Goal: Task Accomplishment & Management: Manage account settings

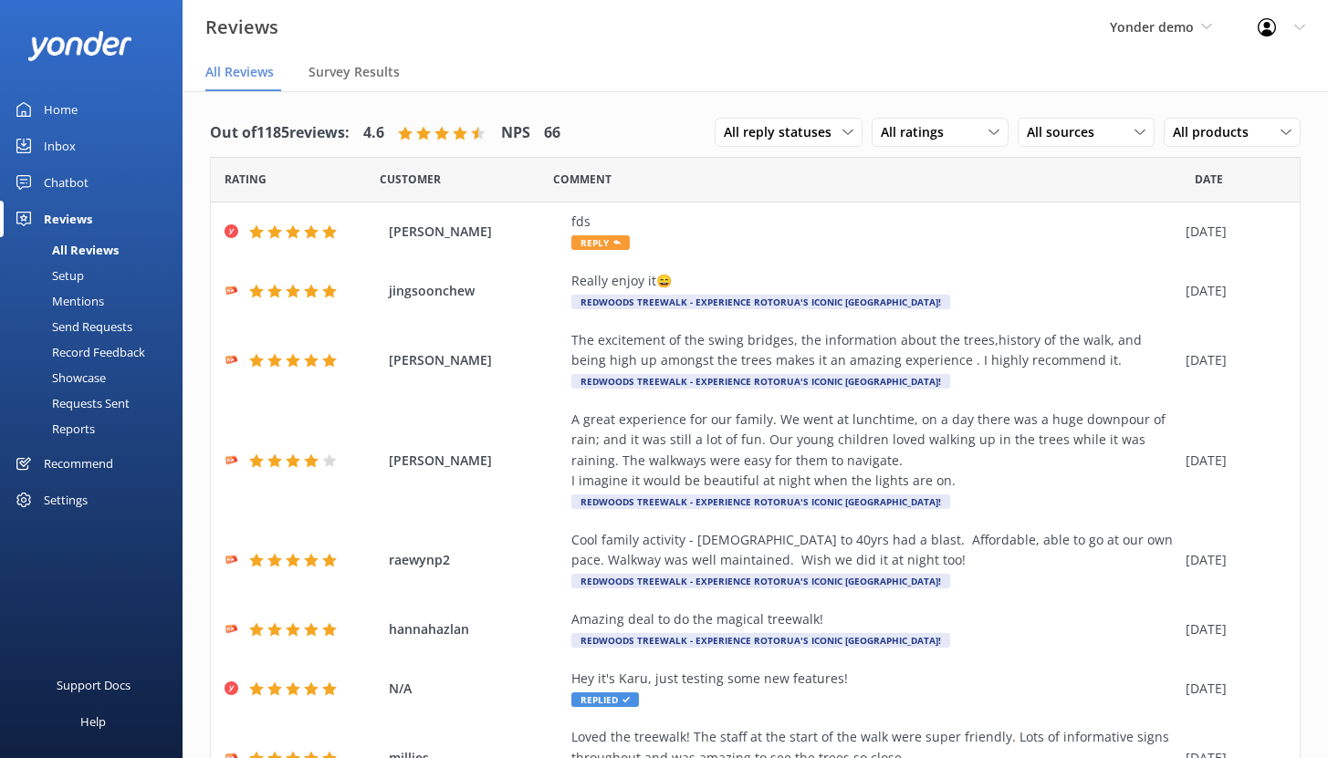
click at [74, 280] on div "Setup" at bounding box center [47, 276] width 73 height 26
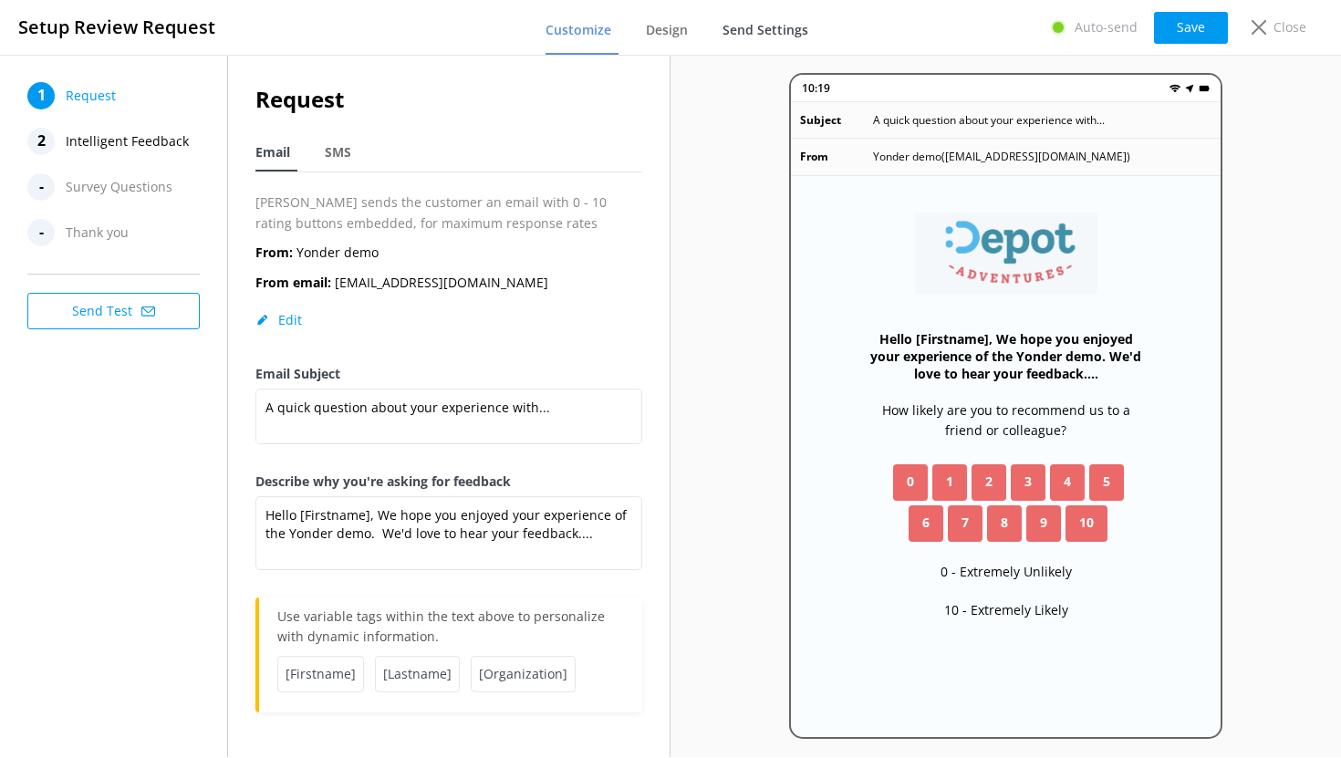
click at [755, 32] on span "Send Settings" at bounding box center [766, 30] width 86 height 18
